Goal: Transaction & Acquisition: Obtain resource

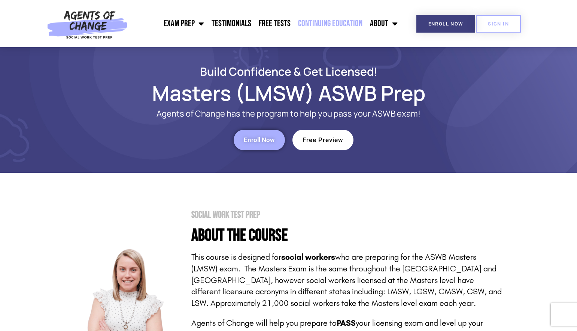
click at [342, 23] on link "Continuing Education" at bounding box center [331, 23] width 72 height 19
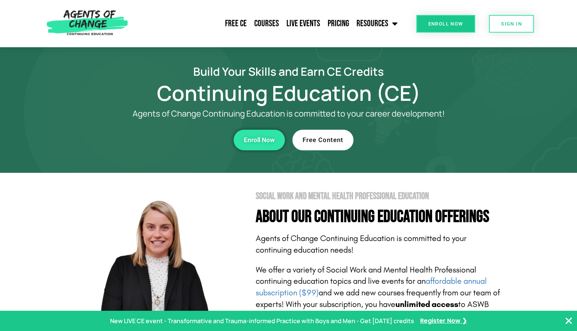
click at [311, 139] on span "Free Content" at bounding box center [323, 140] width 41 height 6
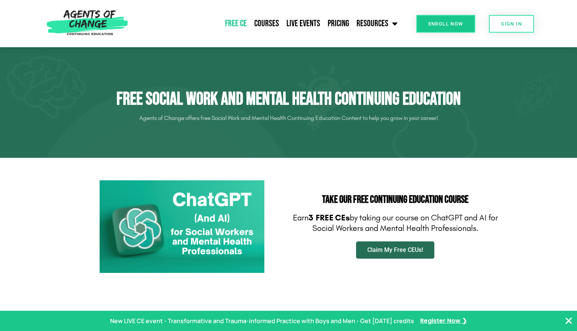
click at [402, 250] on span "Claim My Free CEUs!" at bounding box center [396, 250] width 56 height 6
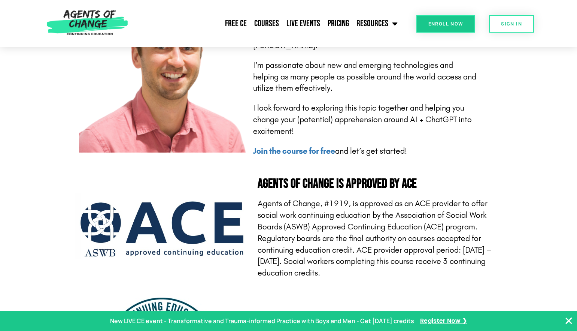
scroll to position [1836, 0]
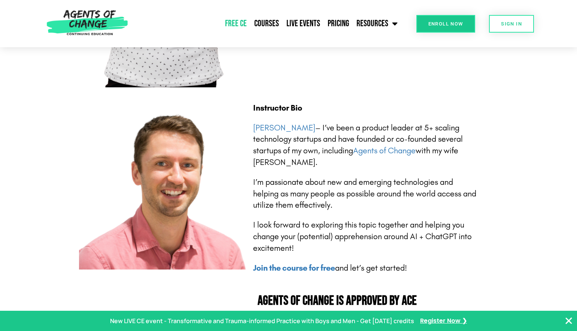
click at [236, 23] on link "Free CE" at bounding box center [235, 23] width 29 height 19
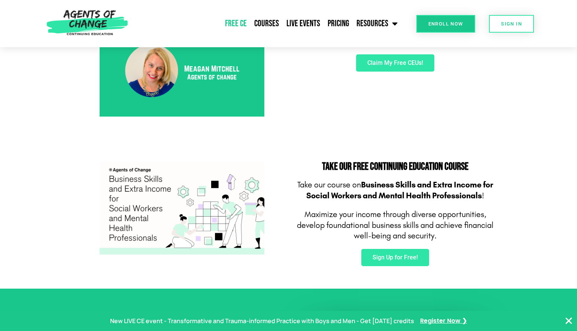
scroll to position [375, 0]
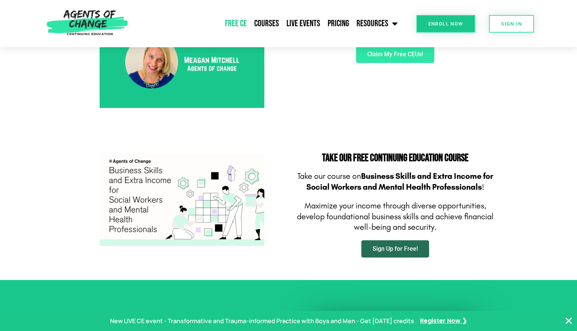
click at [390, 249] on span "Sign Up for Free!" at bounding box center [395, 249] width 45 height 6
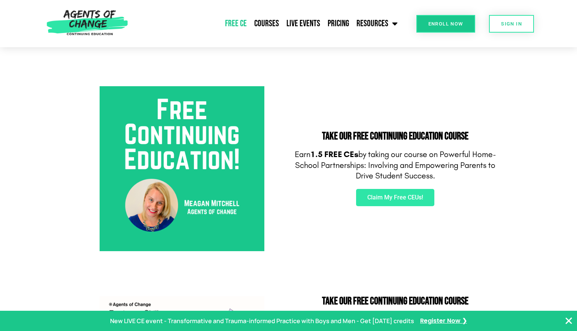
scroll to position [262, 0]
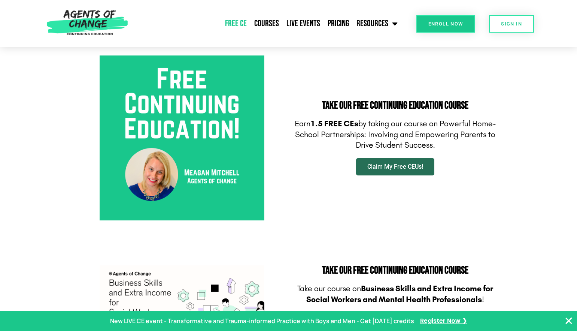
click at [387, 166] on span "Claim My Free CEUs!" at bounding box center [396, 167] width 56 height 6
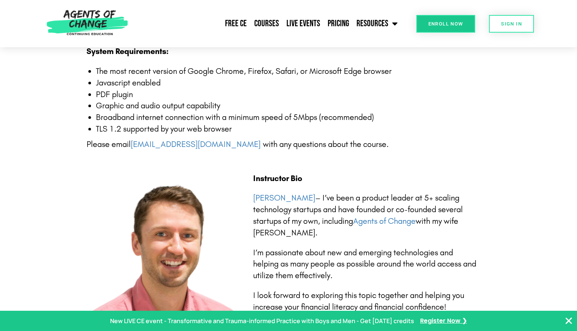
scroll to position [1237, 0]
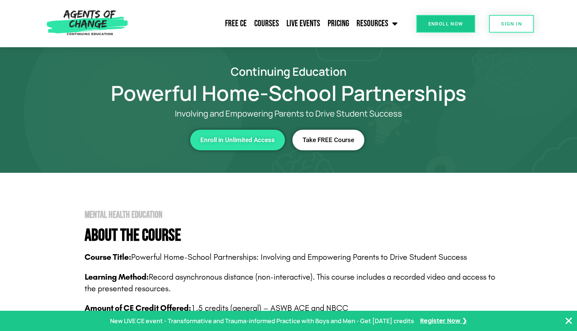
click at [319, 137] on span "Take FREE Course" at bounding box center [329, 140] width 52 height 6
